Goal: Task Accomplishment & Management: Use online tool/utility

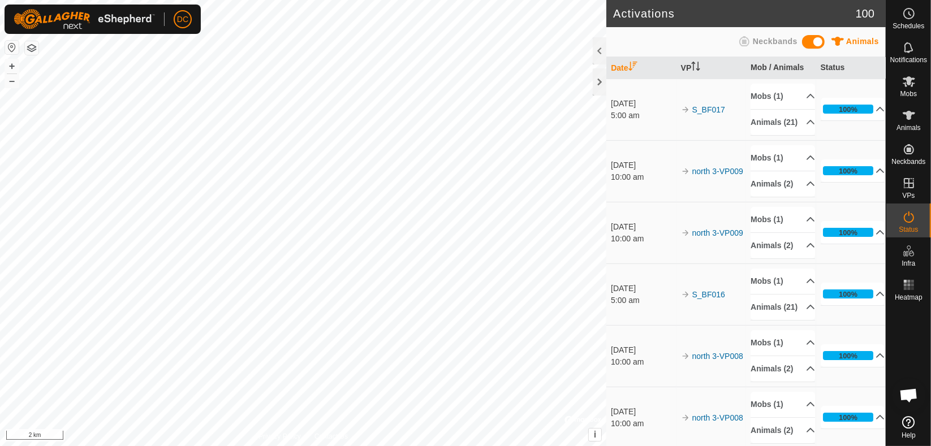
click at [494, 446] on html "DC Schedules Notifications Mobs Animals Neckbands VPs Status Infra Heatmap Help…" at bounding box center [465, 223] width 931 height 446
click at [906, 118] on icon at bounding box center [909, 116] width 14 height 14
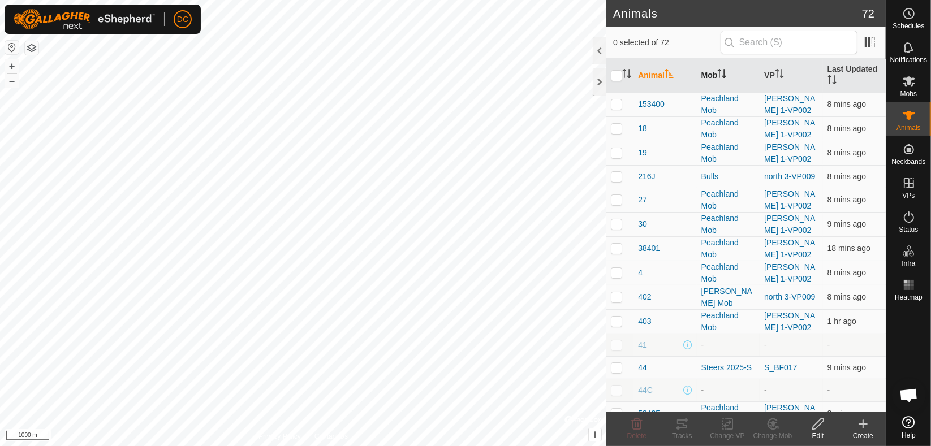
click at [720, 75] on icon "Activate to sort" at bounding box center [720, 73] width 1 height 9
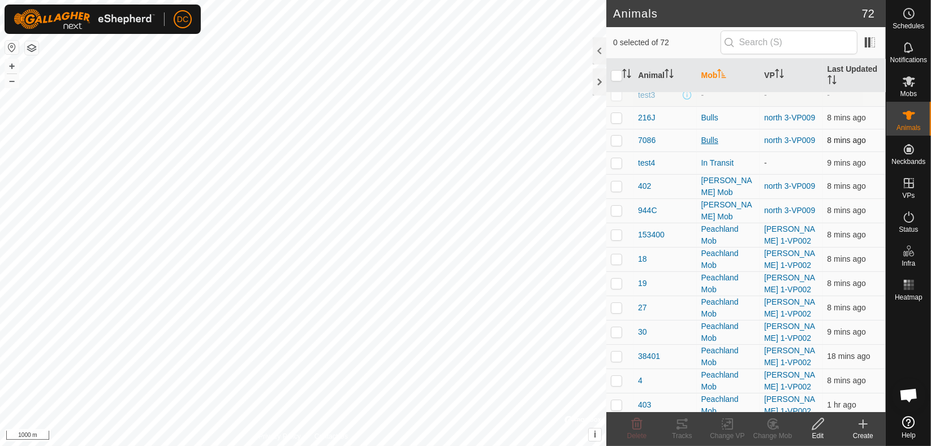
scroll to position [188, 0]
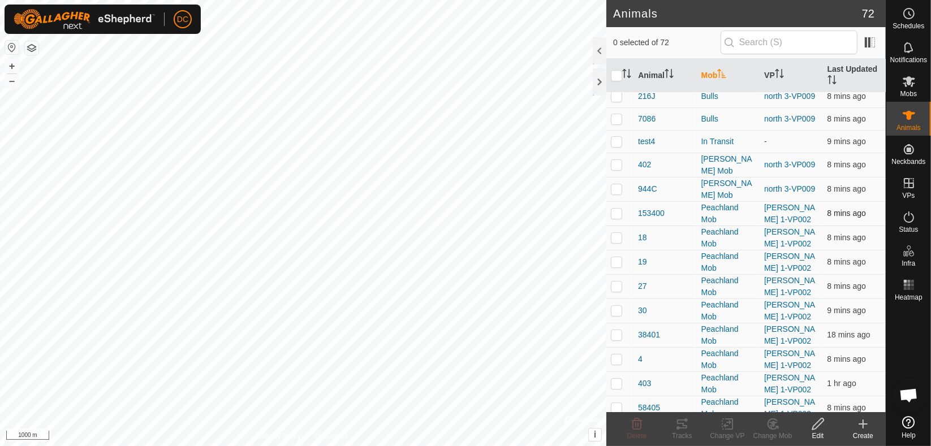
click at [616, 209] on p-checkbox at bounding box center [616, 213] width 11 height 9
checkbox input "true"
click at [620, 233] on p-checkbox at bounding box center [616, 237] width 11 height 9
checkbox input "true"
click at [612, 257] on p-checkbox at bounding box center [616, 261] width 11 height 9
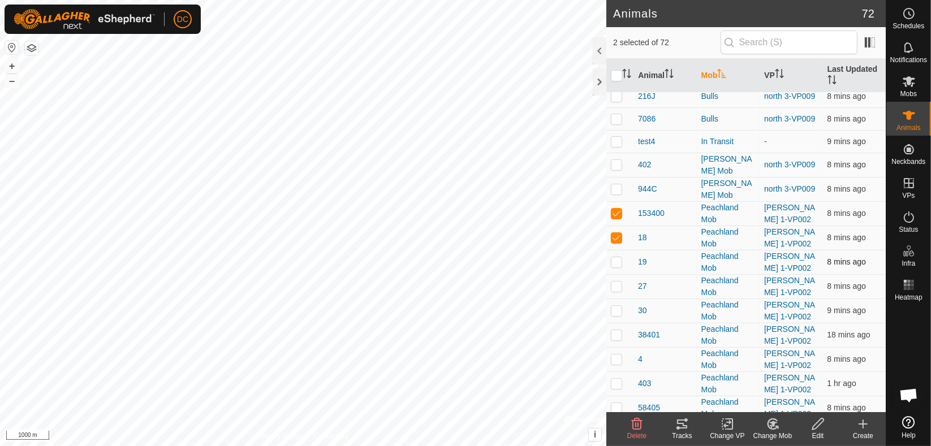
checkbox input "true"
click at [617, 282] on p-checkbox at bounding box center [616, 286] width 11 height 9
checkbox input "true"
click at [621, 307] on p-checkbox at bounding box center [616, 310] width 11 height 9
checkbox input "true"
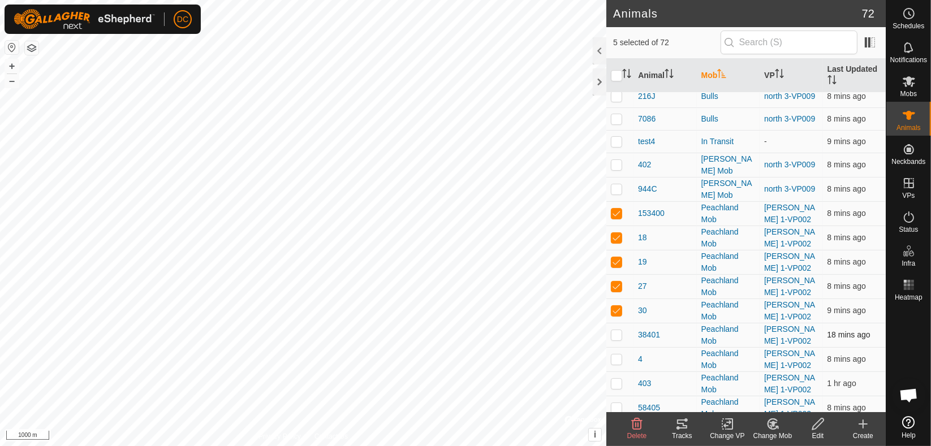
click at [621, 334] on p-checkbox at bounding box center [616, 334] width 11 height 9
checkbox input "true"
click at [615, 355] on p-checkbox at bounding box center [616, 359] width 11 height 9
checkbox input "true"
click at [617, 383] on p-checkbox at bounding box center [616, 383] width 11 height 9
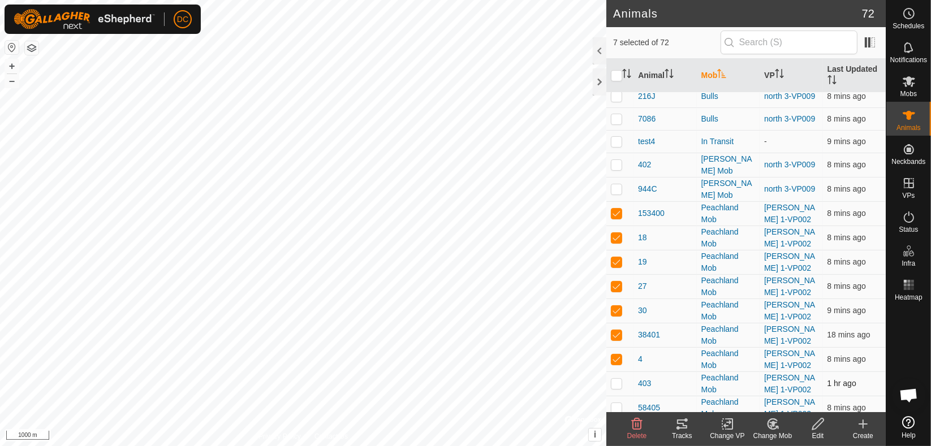
checkbox input "true"
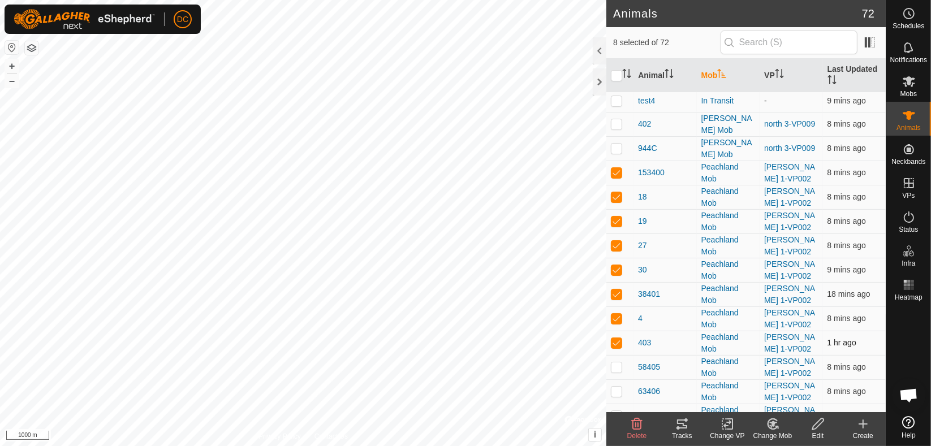
scroll to position [251, 0]
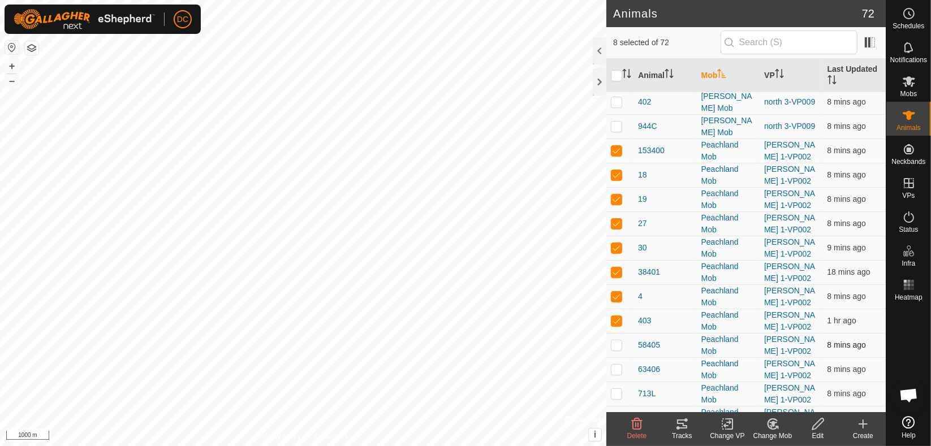
click at [616, 341] on p-checkbox at bounding box center [616, 345] width 11 height 9
checkbox input "true"
click at [615, 367] on p-checkbox at bounding box center [616, 369] width 11 height 9
checkbox input "true"
click at [683, 423] on icon at bounding box center [682, 424] width 10 height 9
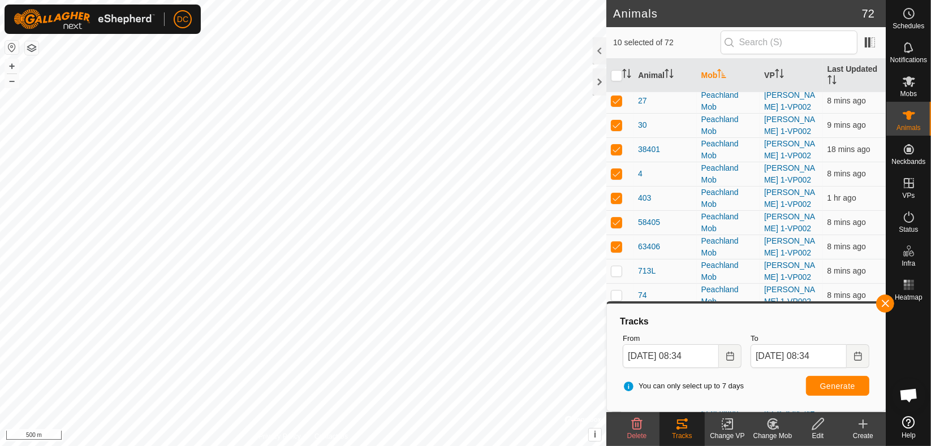
scroll to position [377, 0]
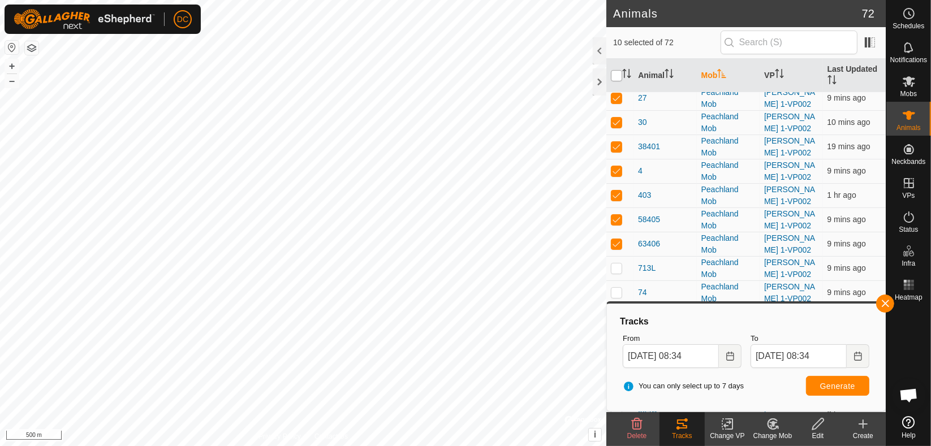
click at [614, 76] on input "checkbox" at bounding box center [616, 75] width 11 height 11
checkbox input "true"
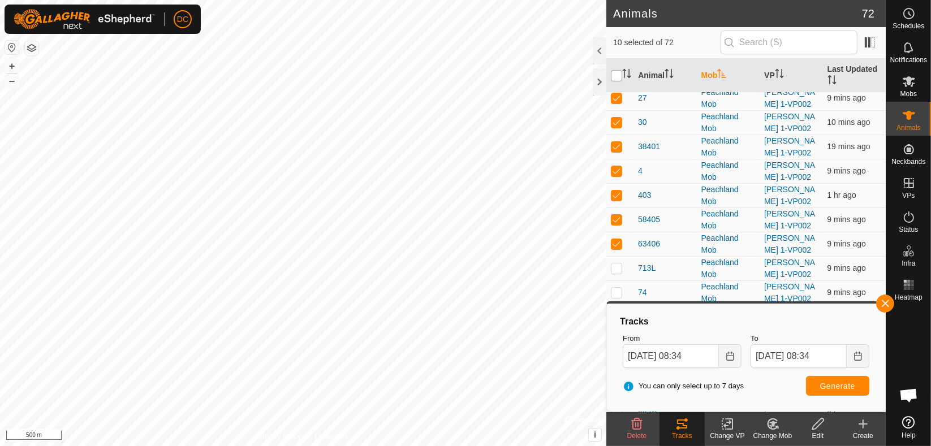
checkbox input "true"
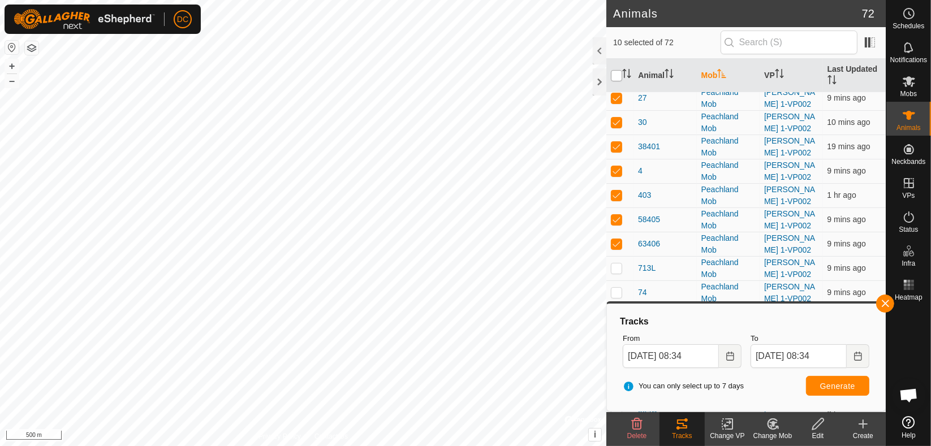
checkbox input "true"
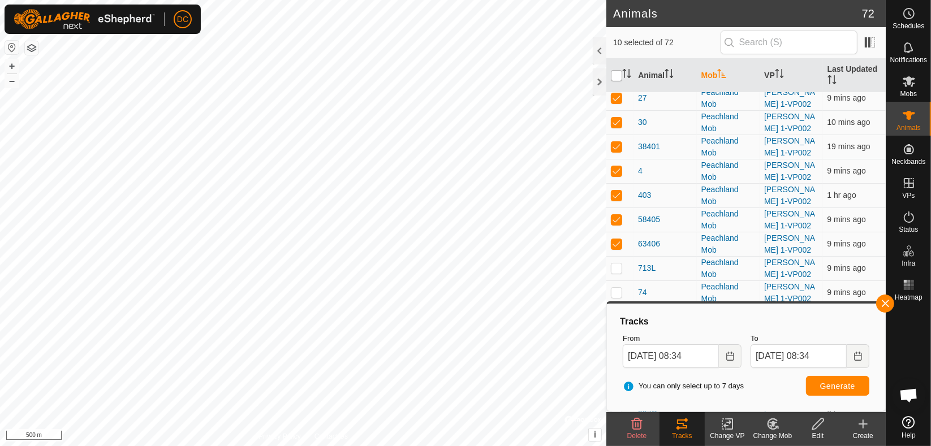
checkbox input "true"
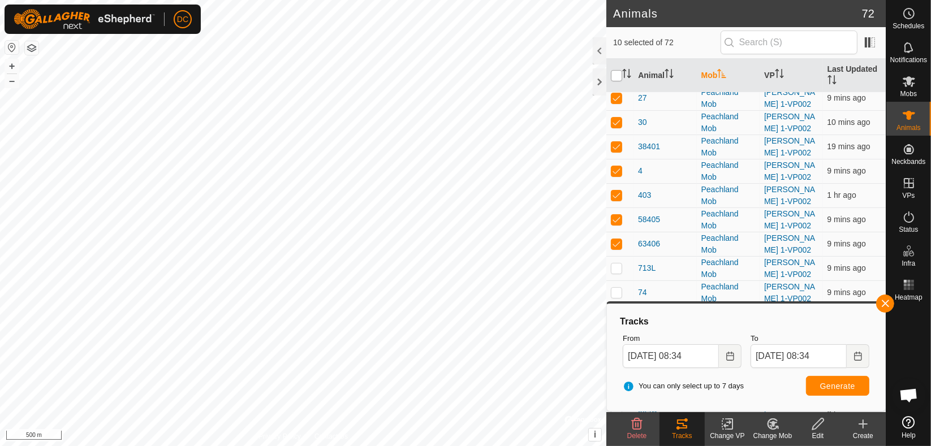
checkbox input "true"
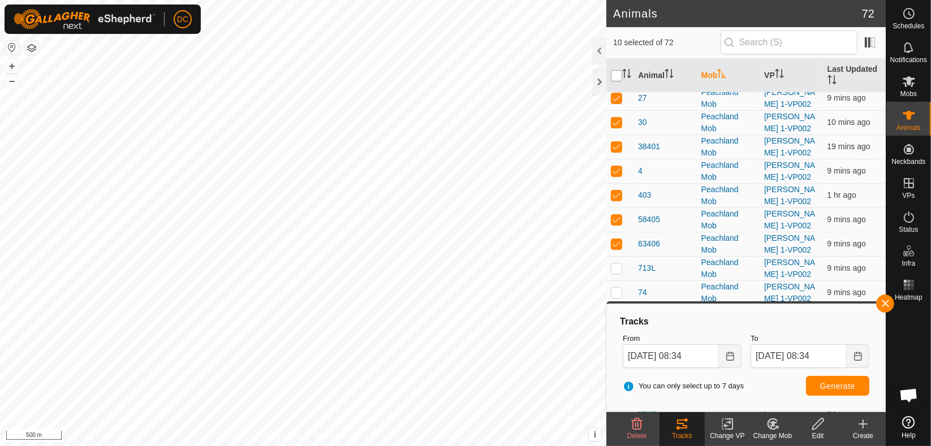
checkbox input "true"
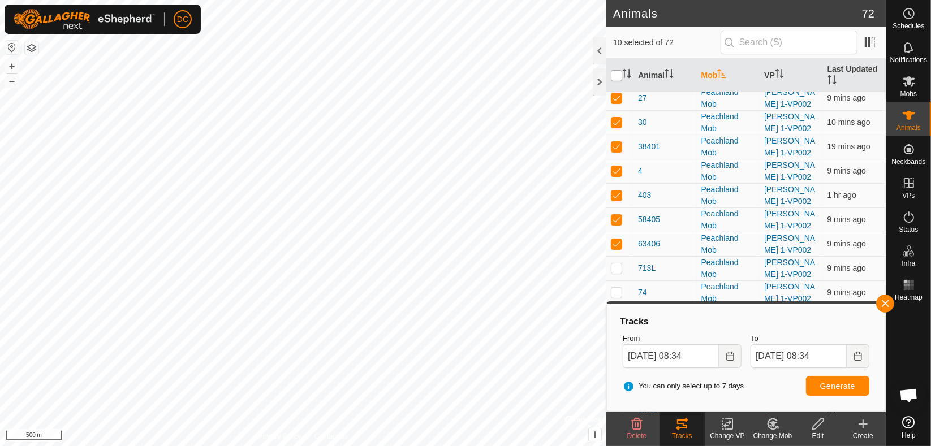
checkbox input "true"
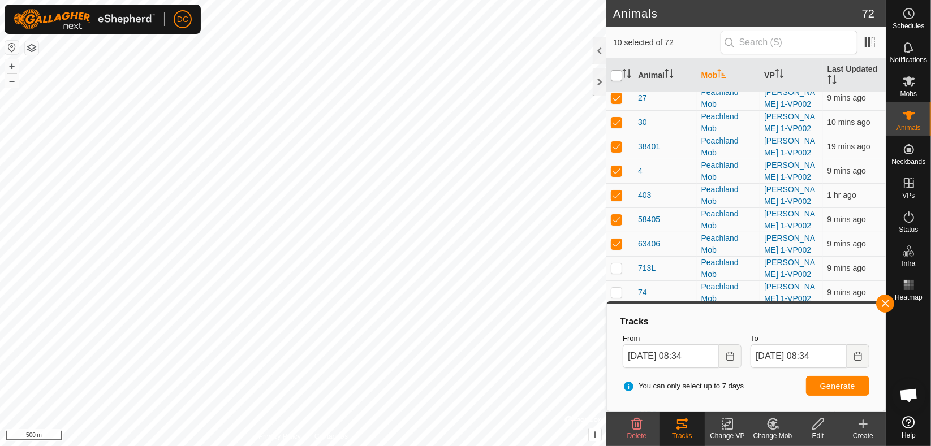
checkbox input "true"
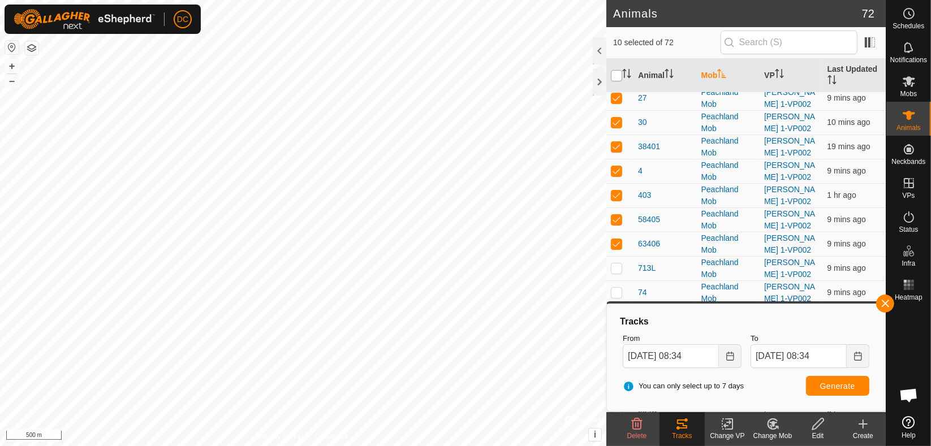
checkbox input "true"
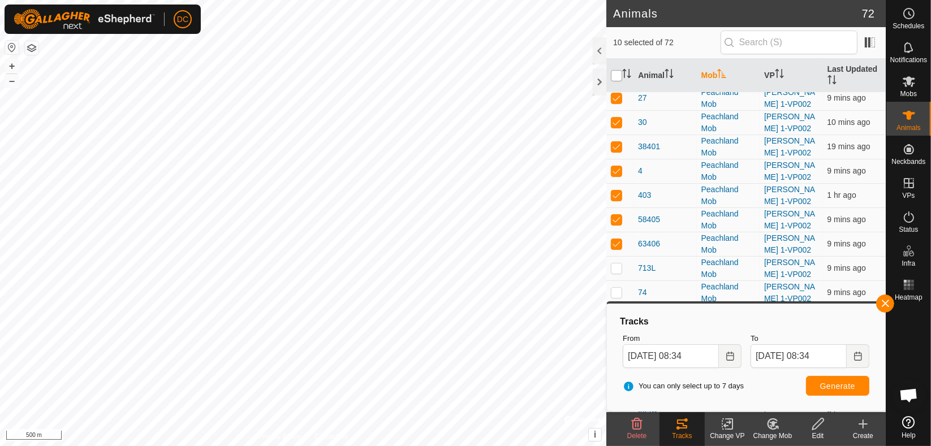
checkbox input "true"
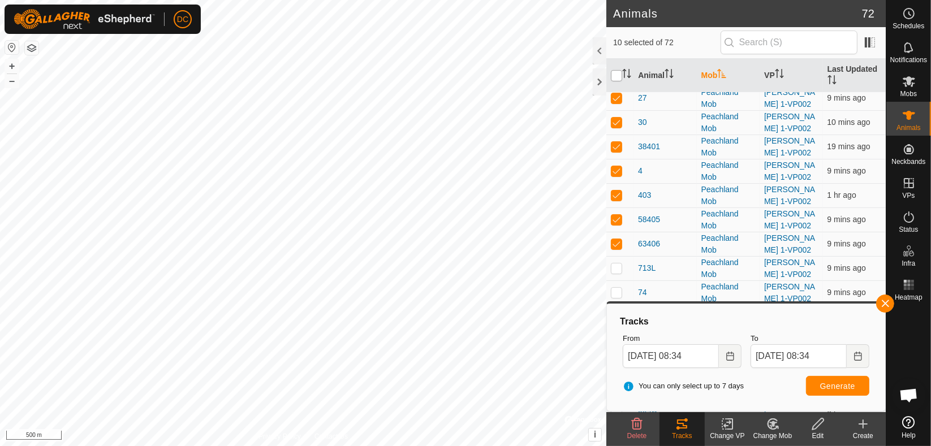
checkbox input "true"
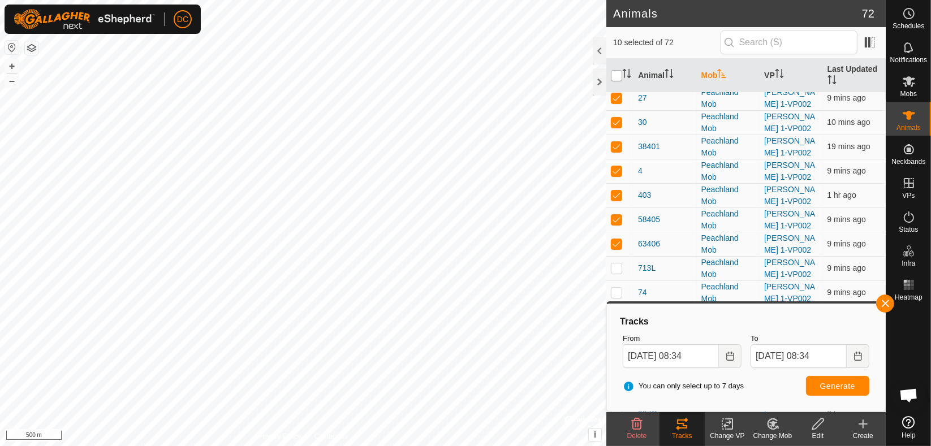
checkbox input "true"
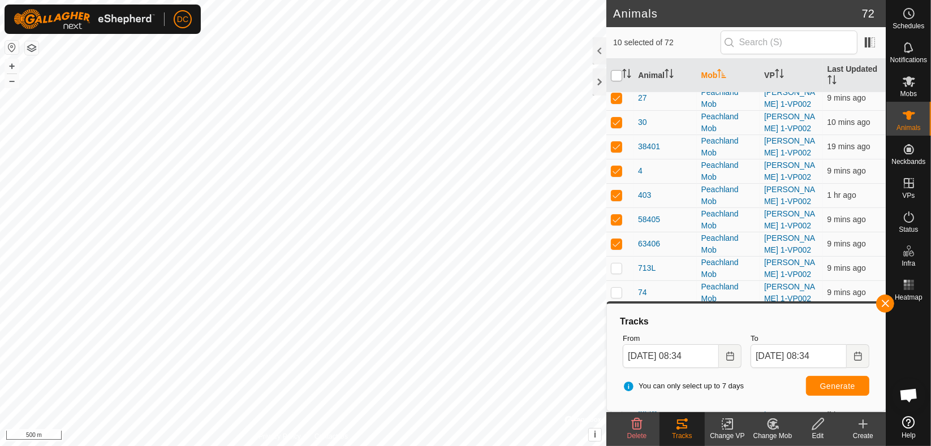
checkbox input "true"
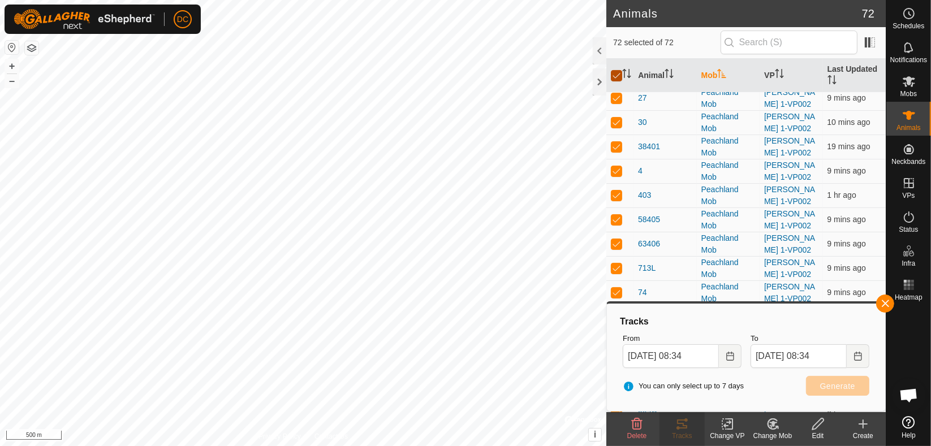
click at [614, 76] on input "checkbox" at bounding box center [616, 75] width 11 height 11
checkbox input "false"
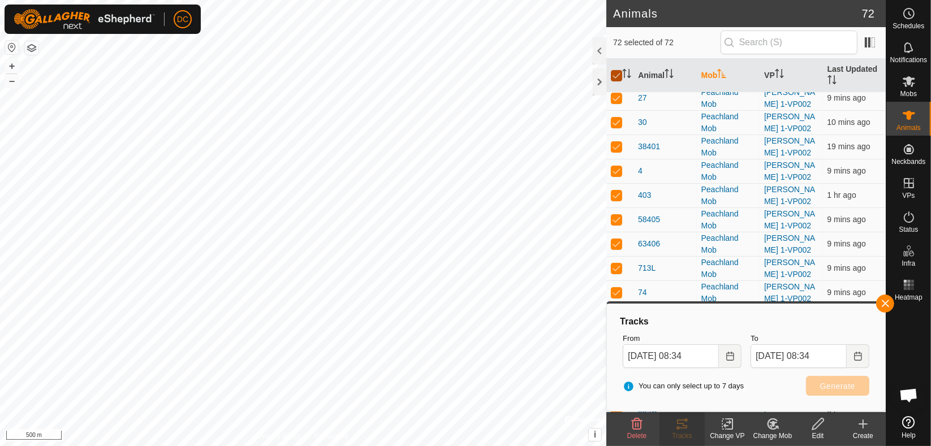
checkbox input "false"
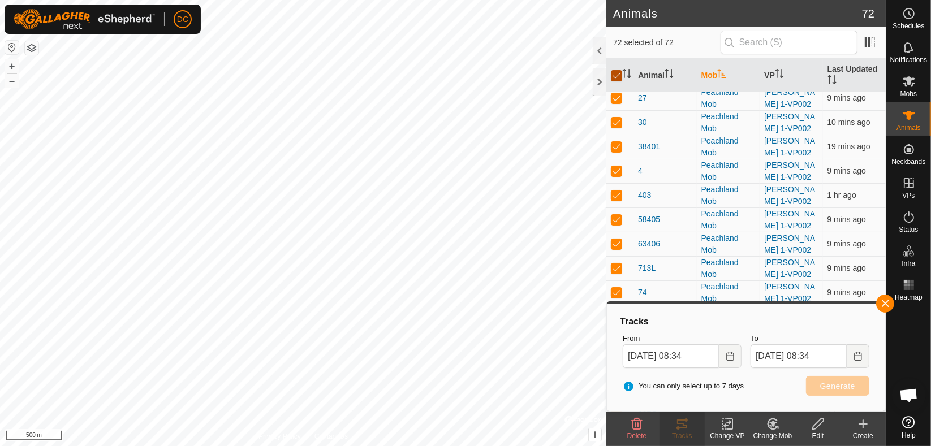
checkbox input "false"
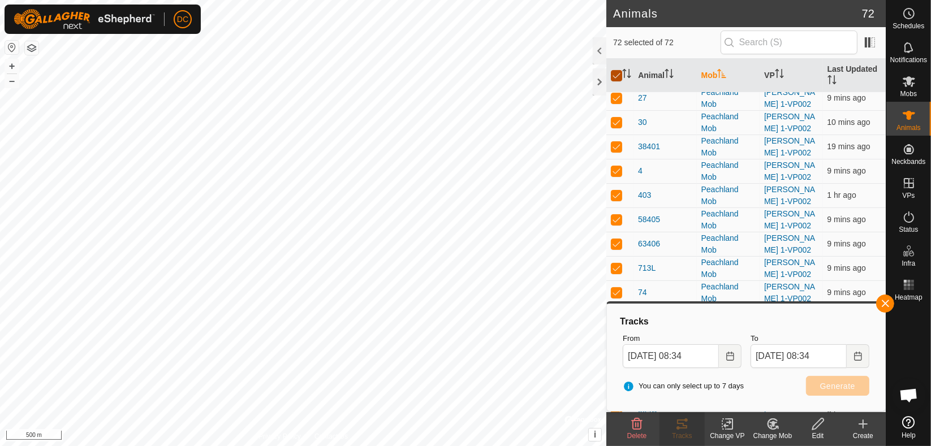
checkbox input "false"
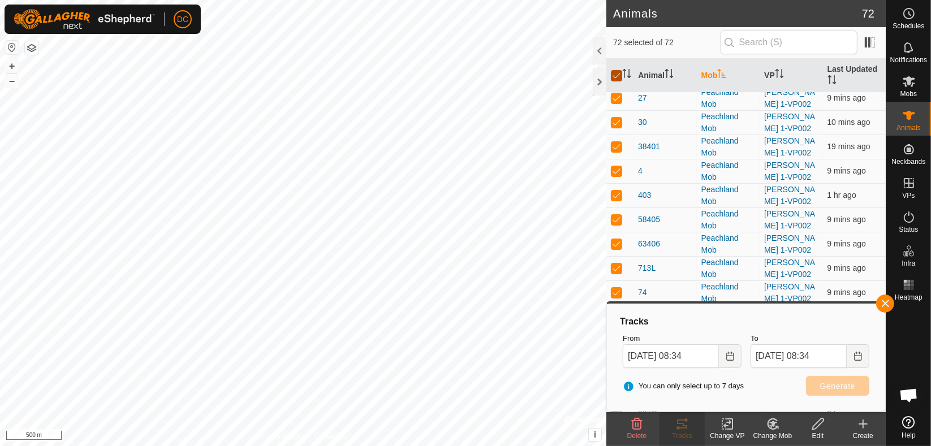
checkbox input "false"
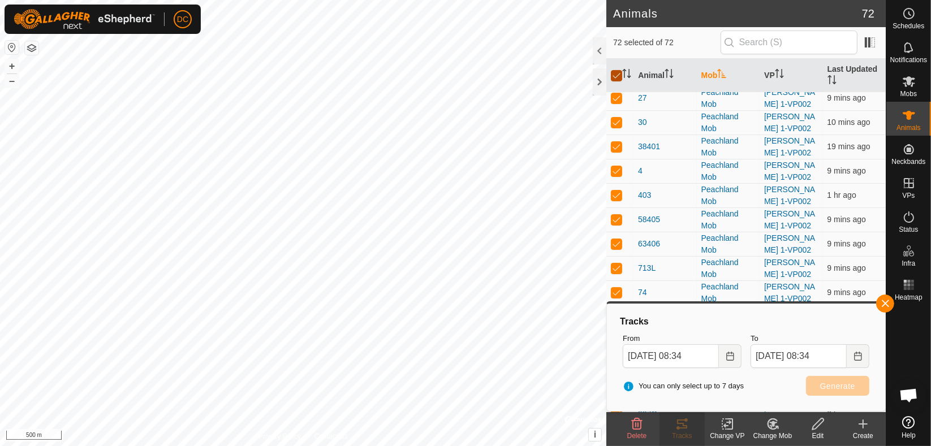
checkbox input "false"
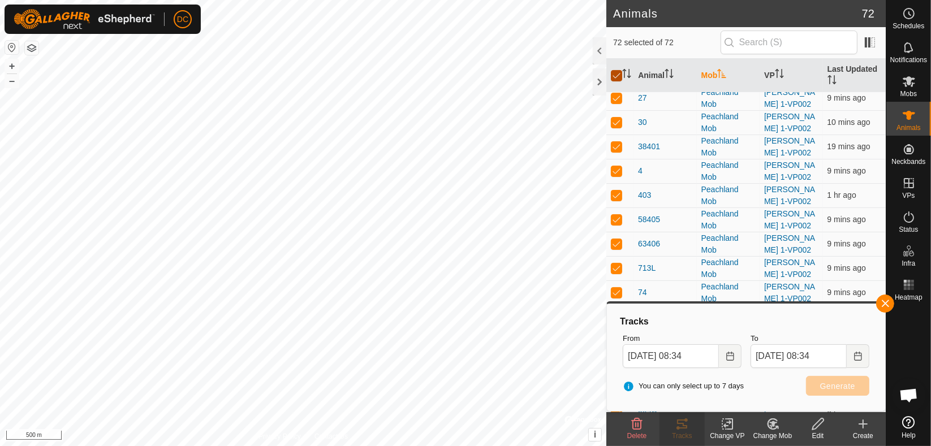
checkbox input "false"
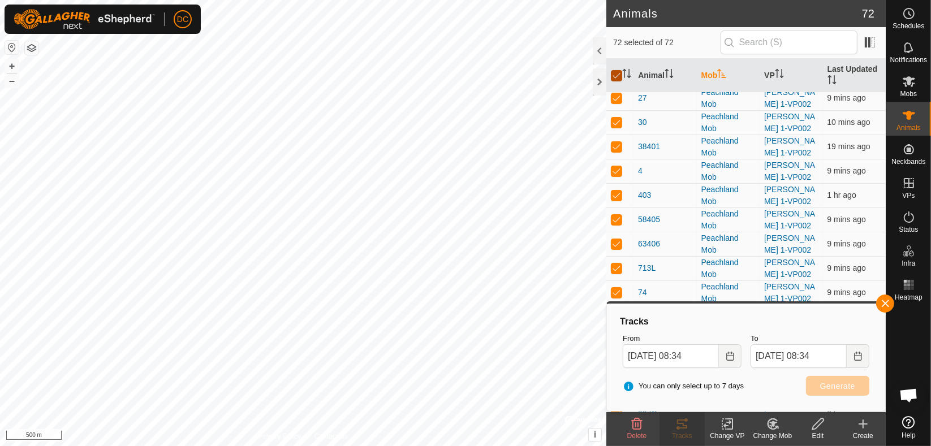
checkbox input "false"
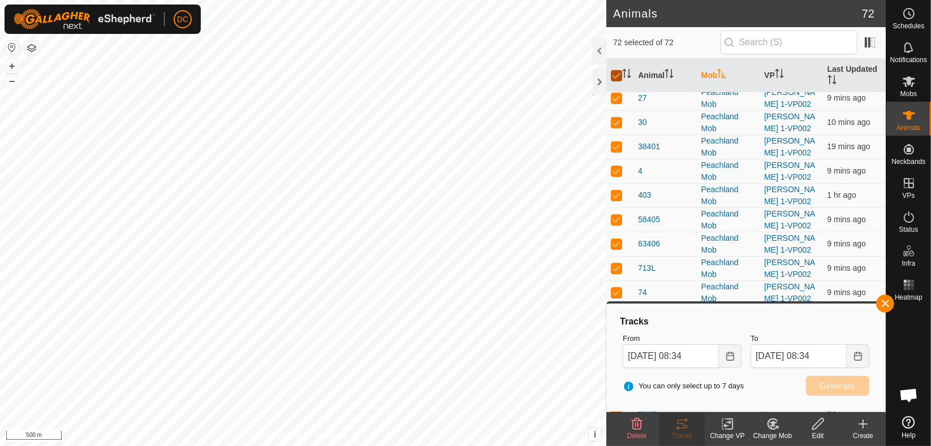
checkbox input "false"
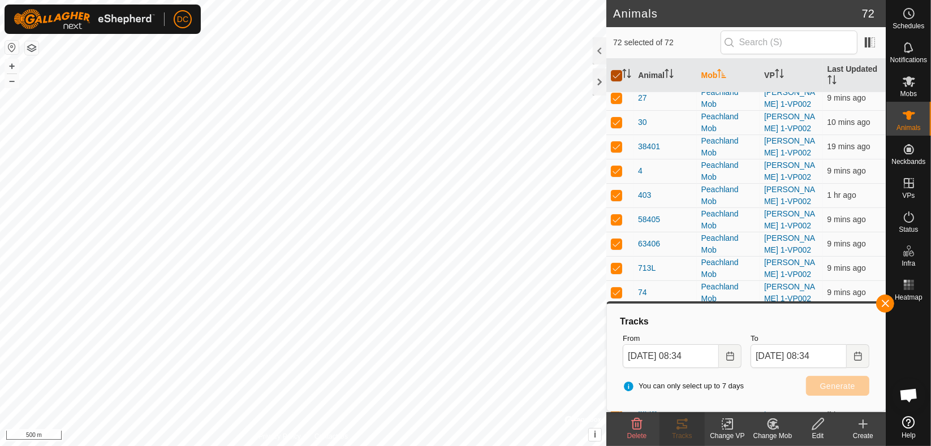
checkbox input "false"
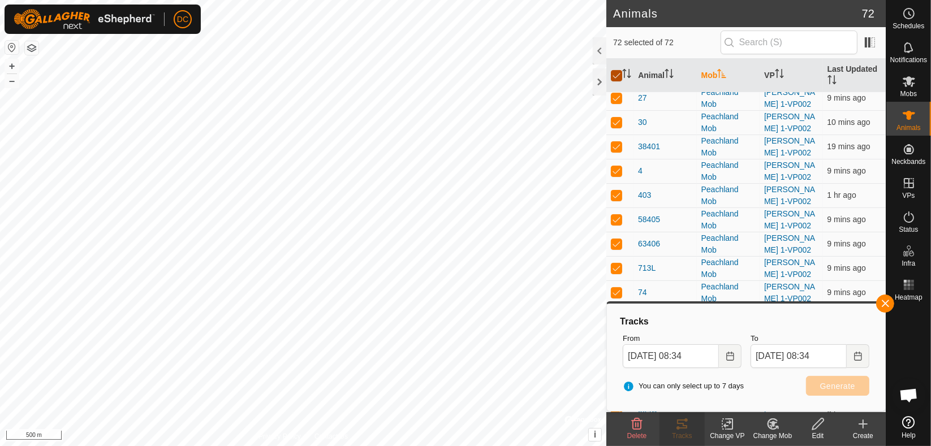
checkbox input "false"
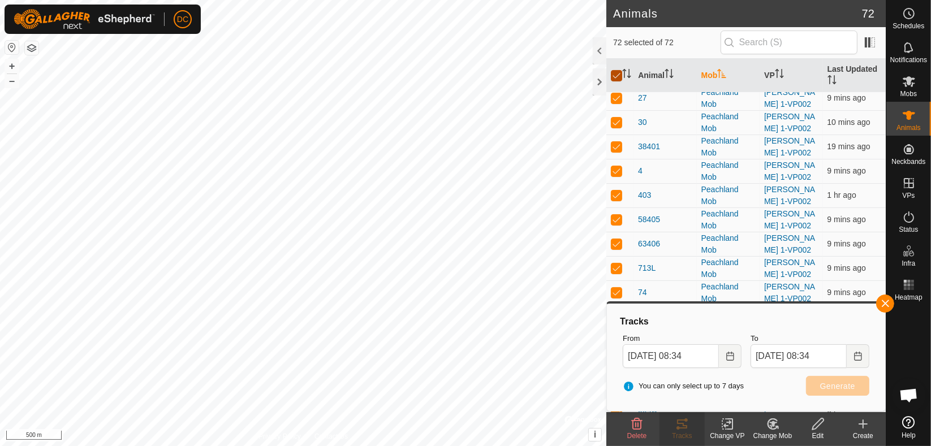
checkbox input "false"
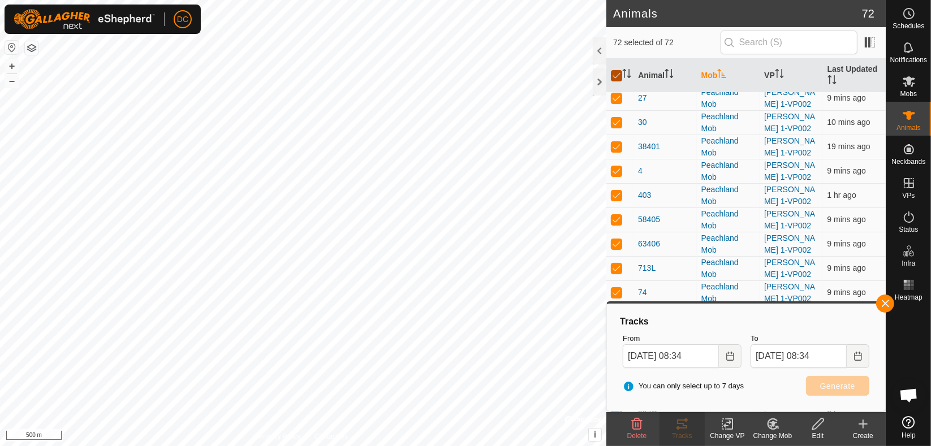
checkbox input "false"
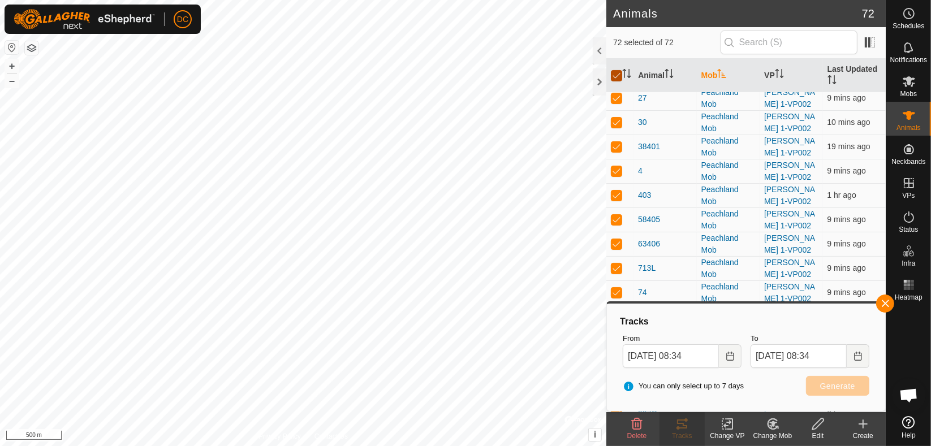
checkbox input "false"
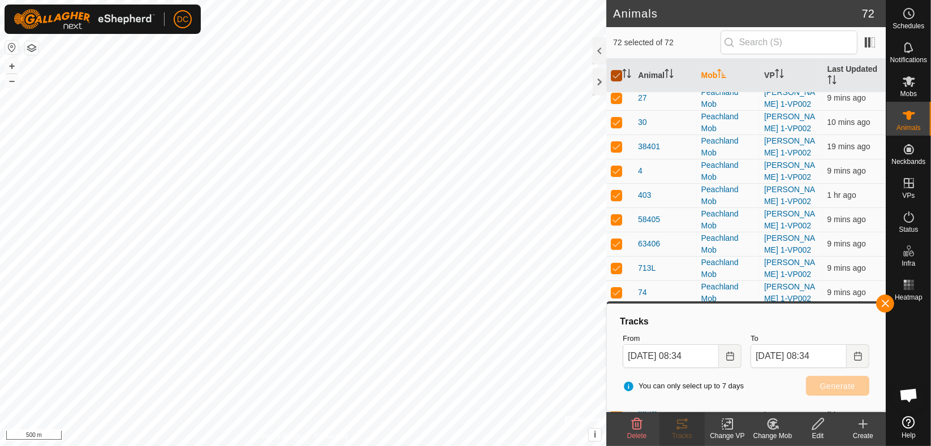
checkbox input "false"
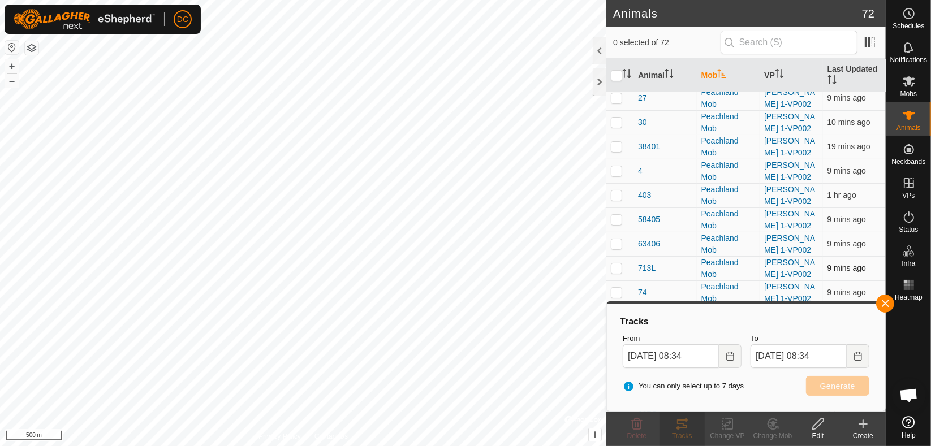
click at [613, 264] on p-checkbox at bounding box center [616, 268] width 11 height 9
checkbox input "true"
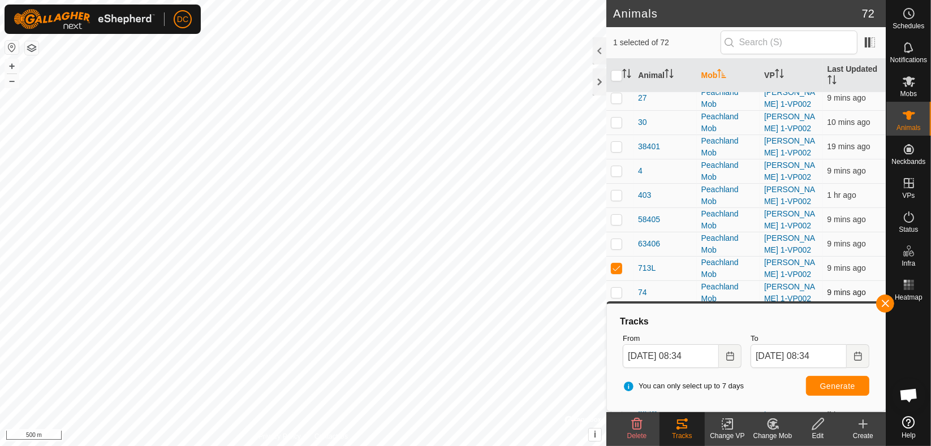
click at [617, 290] on p-checkbox at bounding box center [616, 292] width 11 height 9
checkbox input "true"
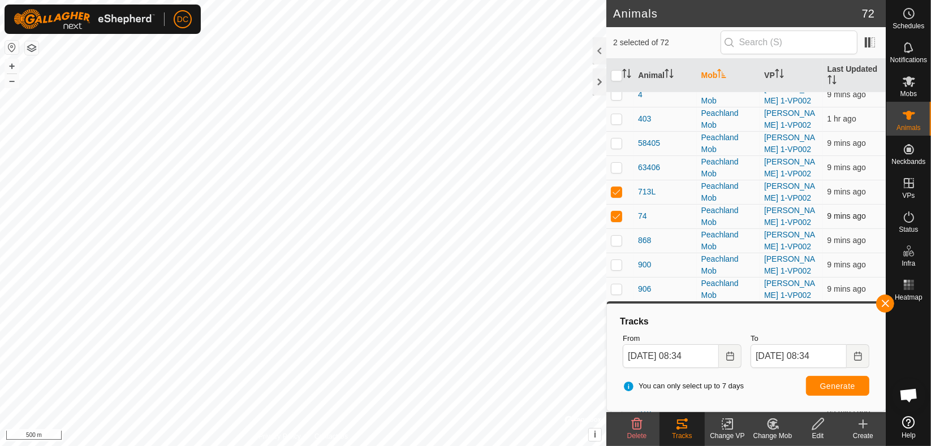
scroll to position [502, 0]
click at [618, 187] on p-checkbox at bounding box center [616, 191] width 11 height 9
checkbox input "true"
click at [619, 214] on p-checkbox at bounding box center [616, 215] width 11 height 9
checkbox input "true"
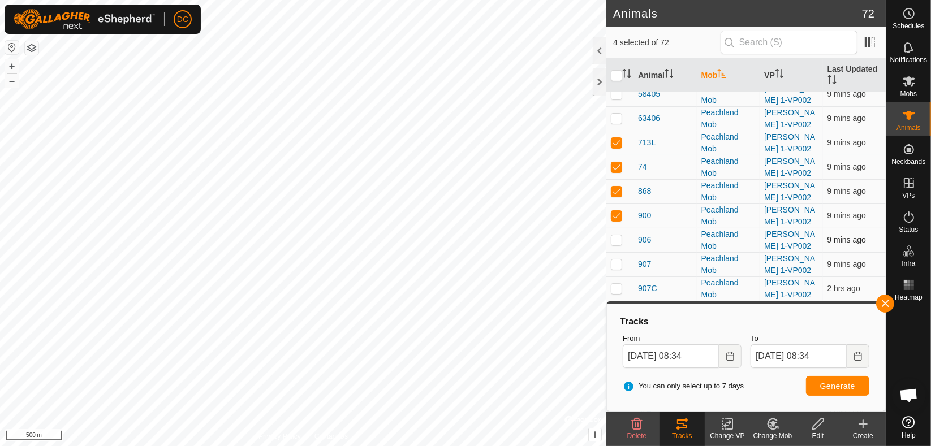
click at [620, 235] on p-checkbox at bounding box center [616, 239] width 11 height 9
checkbox input "true"
click at [618, 265] on td at bounding box center [620, 264] width 27 height 24
checkbox input "true"
click at [621, 284] on p-checkbox at bounding box center [616, 288] width 11 height 9
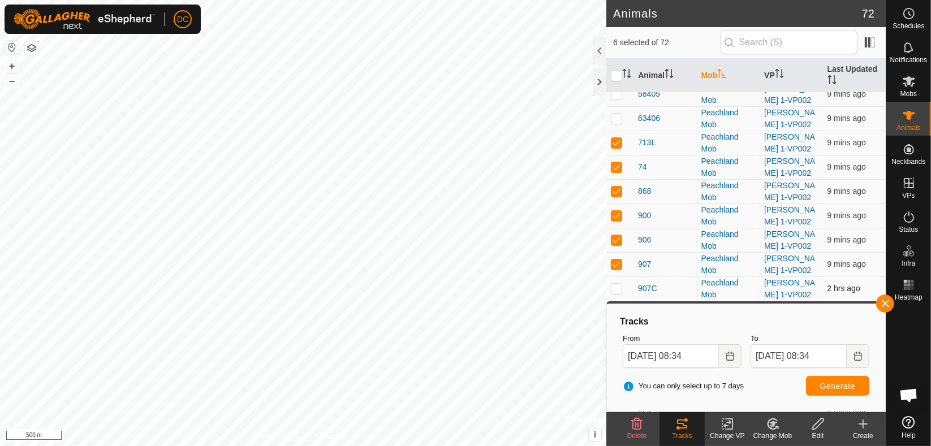
checkbox input "true"
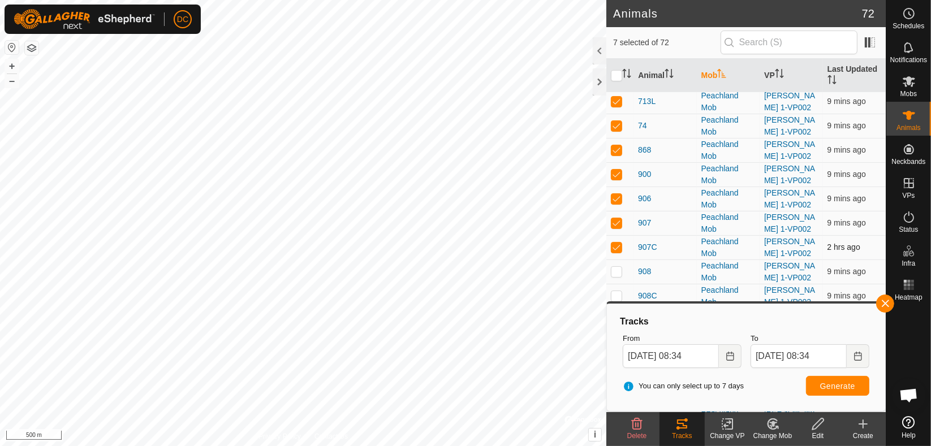
scroll to position [566, 0]
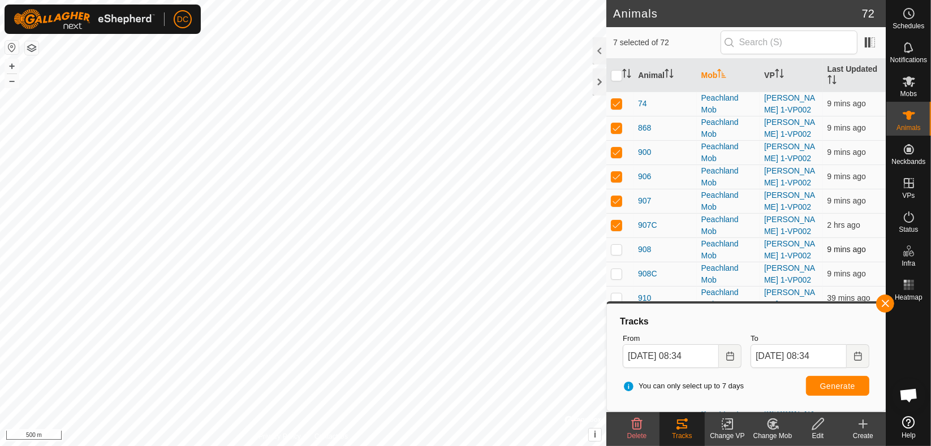
click at [617, 245] on p-checkbox at bounding box center [616, 249] width 11 height 9
checkbox input "true"
click at [618, 270] on p-checkbox at bounding box center [616, 273] width 11 height 9
checkbox input "true"
click at [617, 294] on p-checkbox at bounding box center [616, 298] width 11 height 9
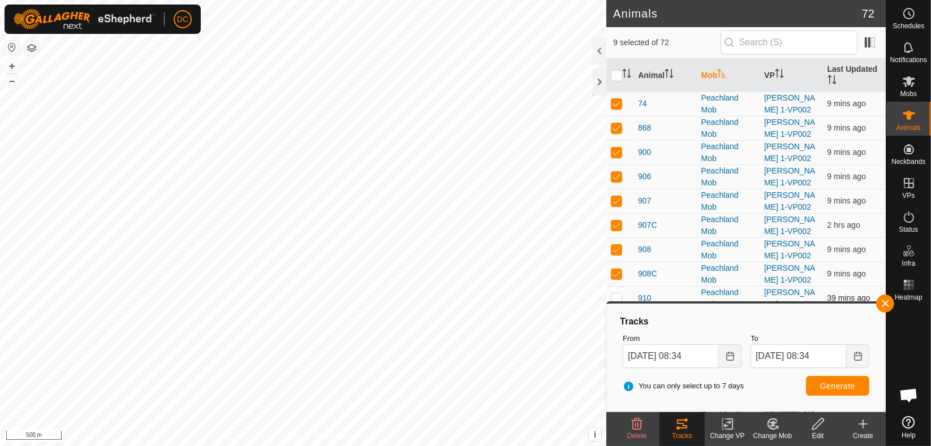
checkbox input "true"
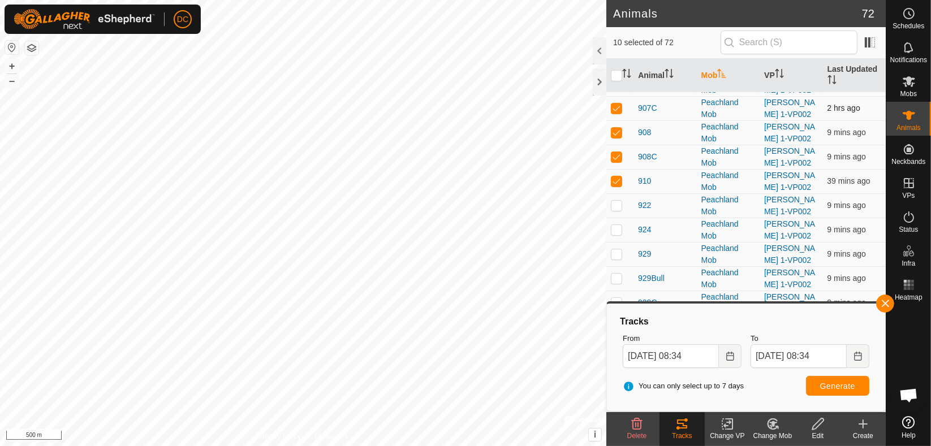
scroll to position [691, 0]
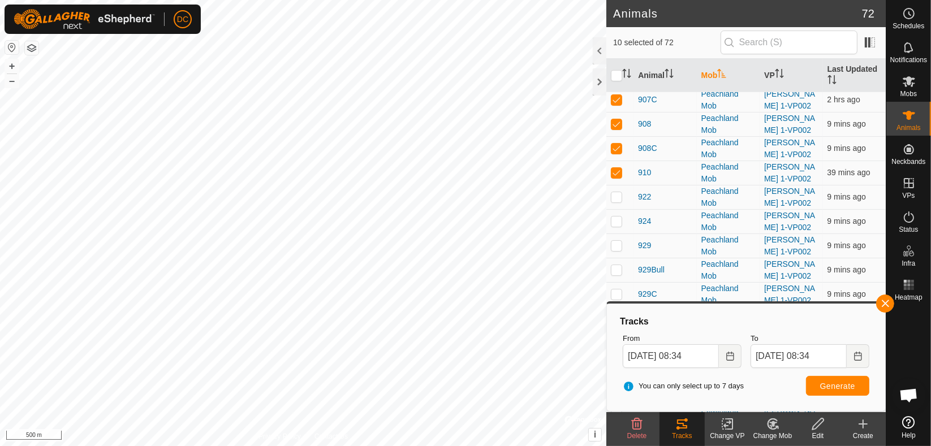
click at [685, 427] on icon at bounding box center [682, 424] width 10 height 9
click at [841, 384] on span "Generate" at bounding box center [837, 386] width 35 height 9
